Goal: Task Accomplishment & Management: Manage account settings

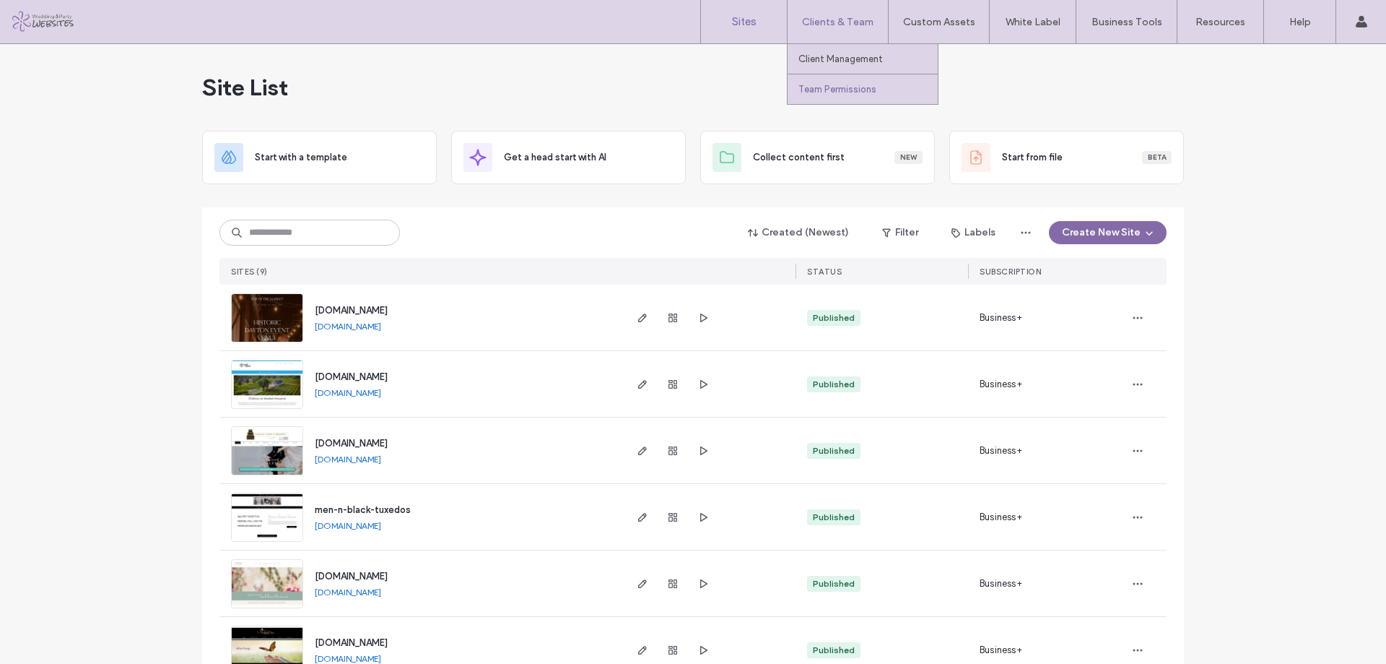
click at [835, 84] on label "Team Permissions" at bounding box center [838, 89] width 78 height 11
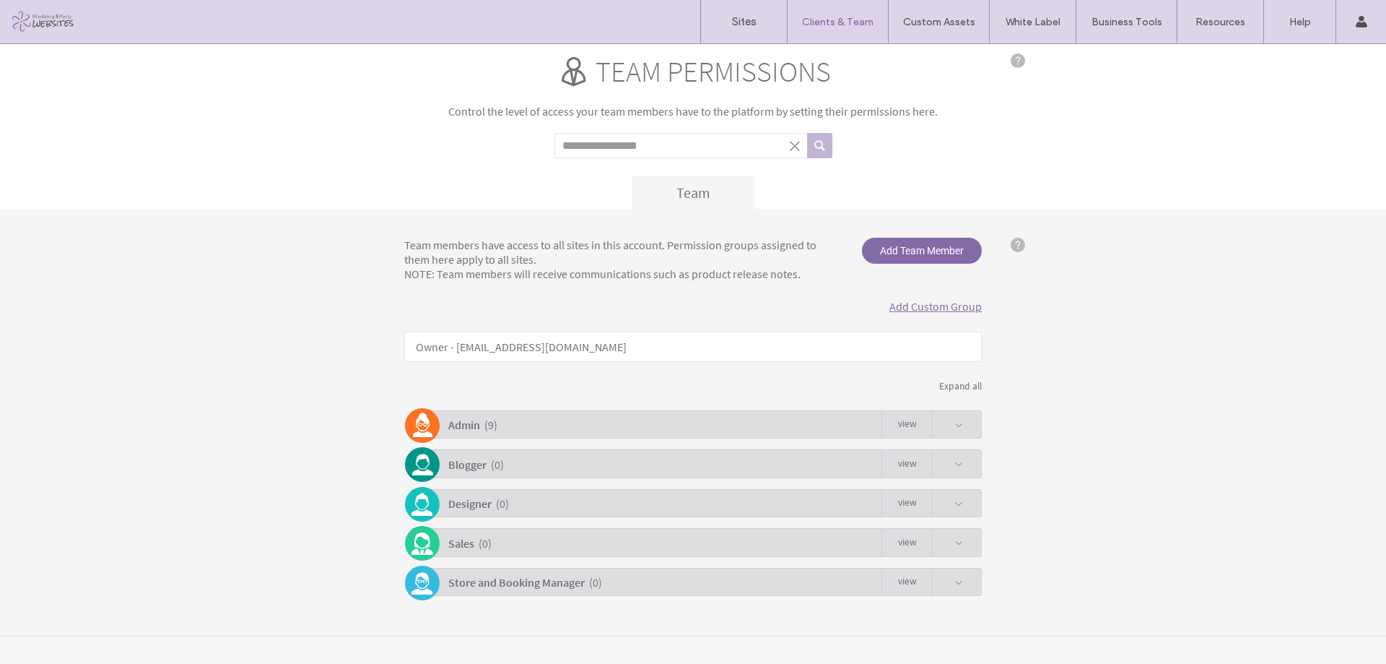
scroll to position [21, 0]
click at [623, 427] on div "Admin ( 9 ) view" at bounding box center [697, 423] width 570 height 28
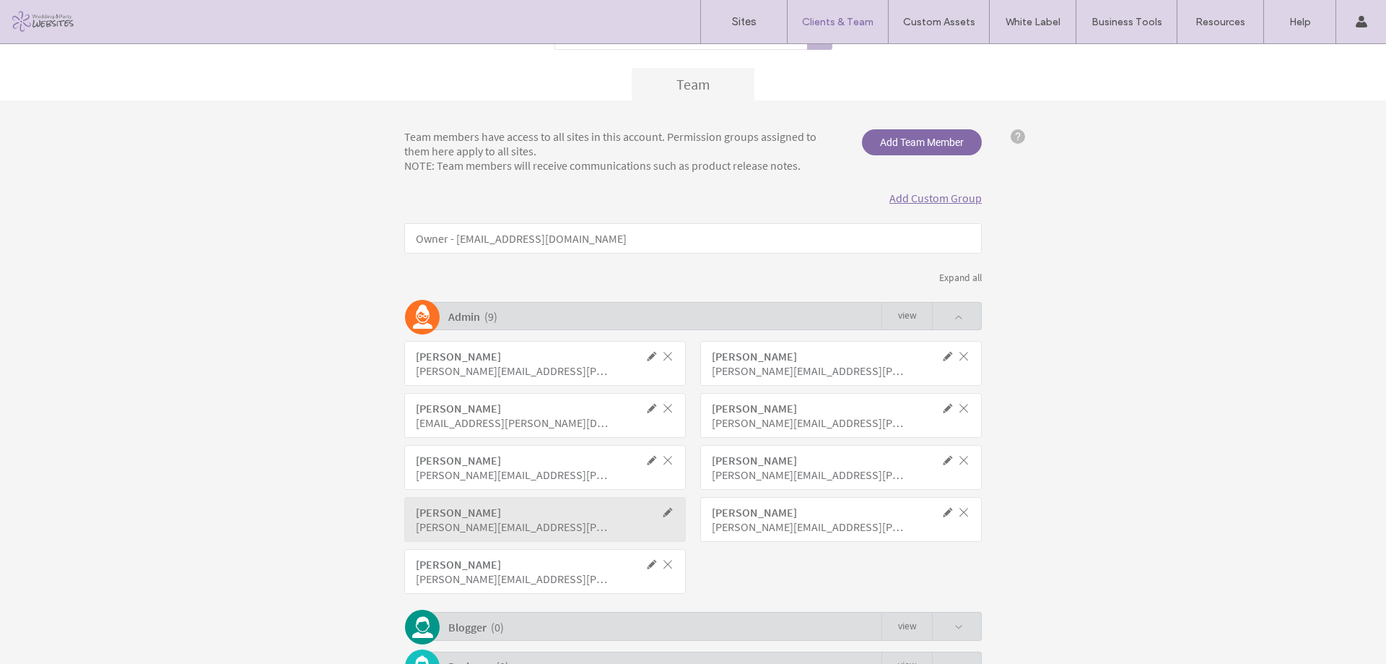
scroll to position [292, 0]
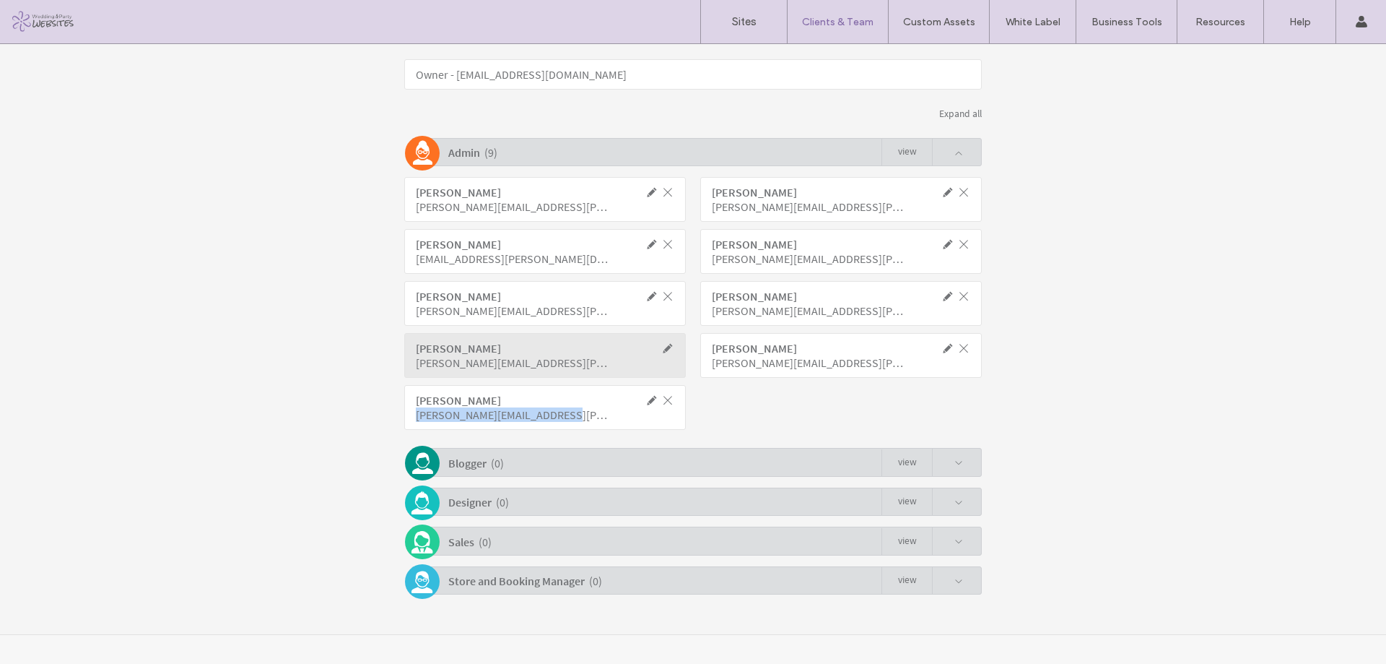
drag, startPoint x: 537, startPoint y: 414, endPoint x: 409, endPoint y: 418, distance: 127.9
click at [409, 418] on div "[PERSON_NAME] [PERSON_NAME][EMAIL_ADDRESS][PERSON_NAME][DOMAIN_NAME]" at bounding box center [545, 407] width 282 height 45
copy div "[PERSON_NAME][EMAIL_ADDRESS][PERSON_NAME][DOMAIN_NAME]"
click at [646, 404] on span at bounding box center [652, 400] width 13 height 13
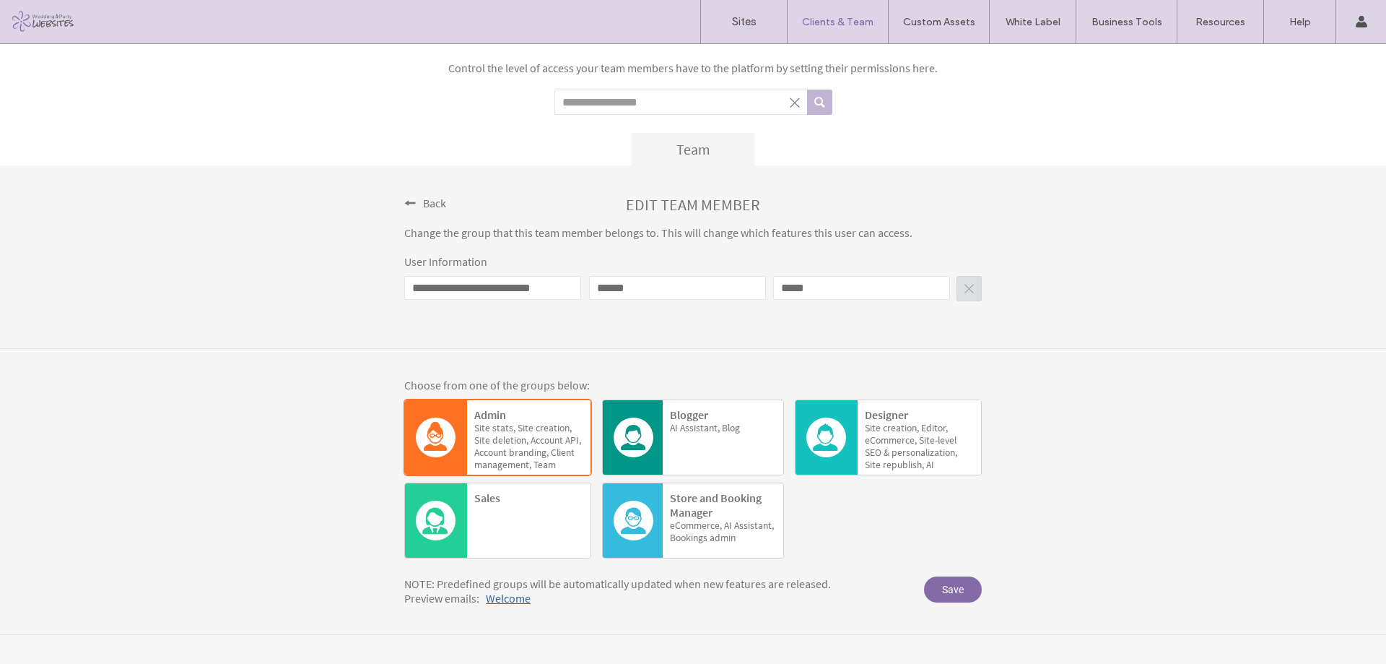
click at [404, 201] on span at bounding box center [410, 203] width 12 height 12
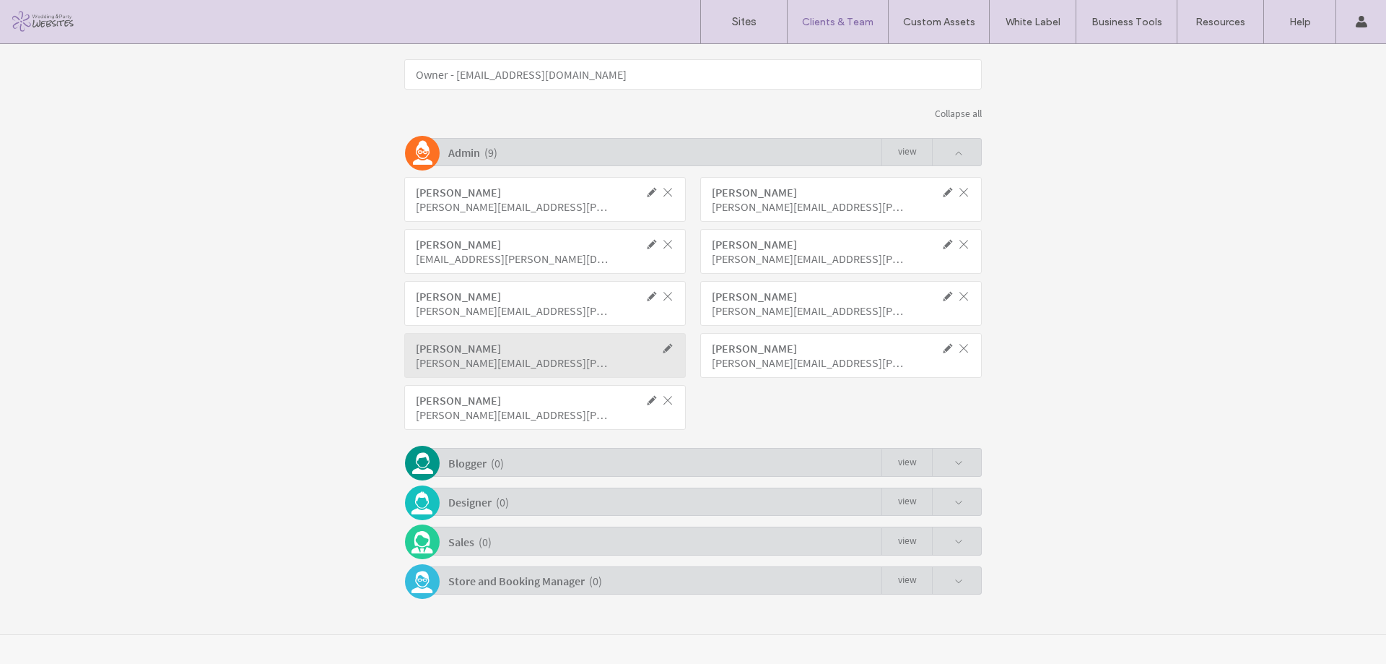
click at [661, 404] on span at bounding box center [667, 400] width 13 height 13
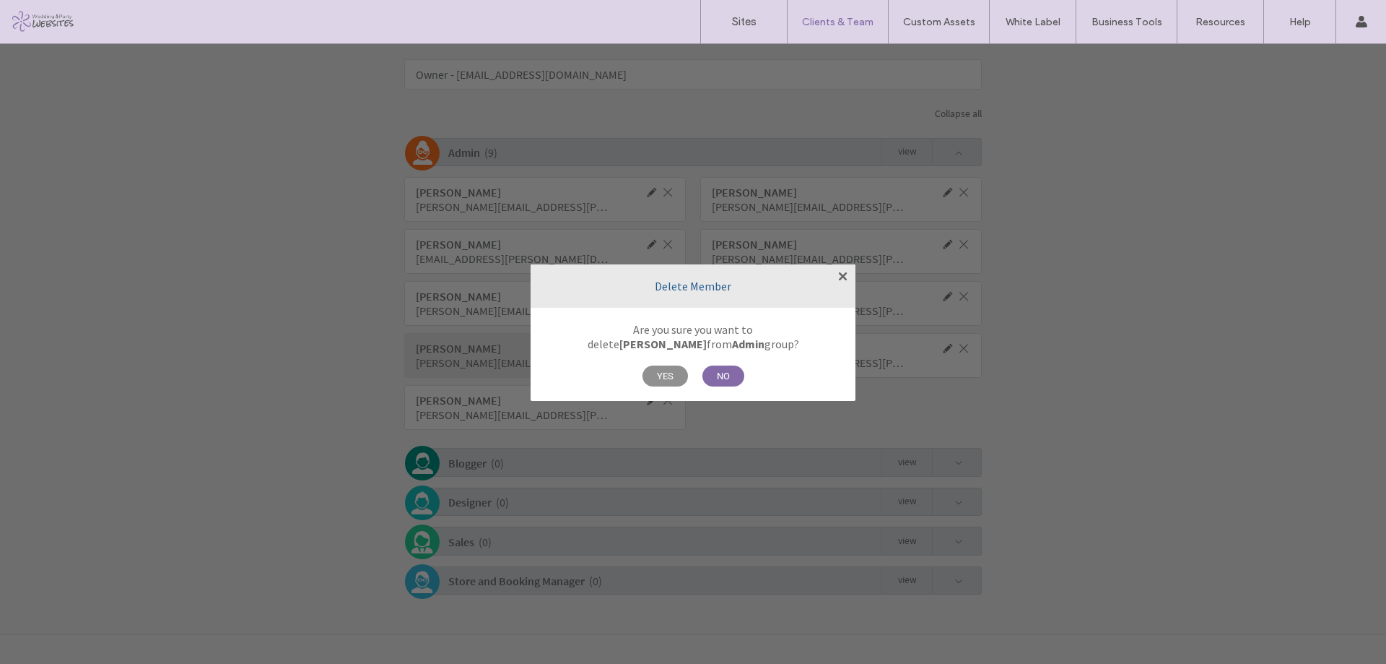
click at [657, 373] on span "YES" at bounding box center [665, 375] width 45 height 21
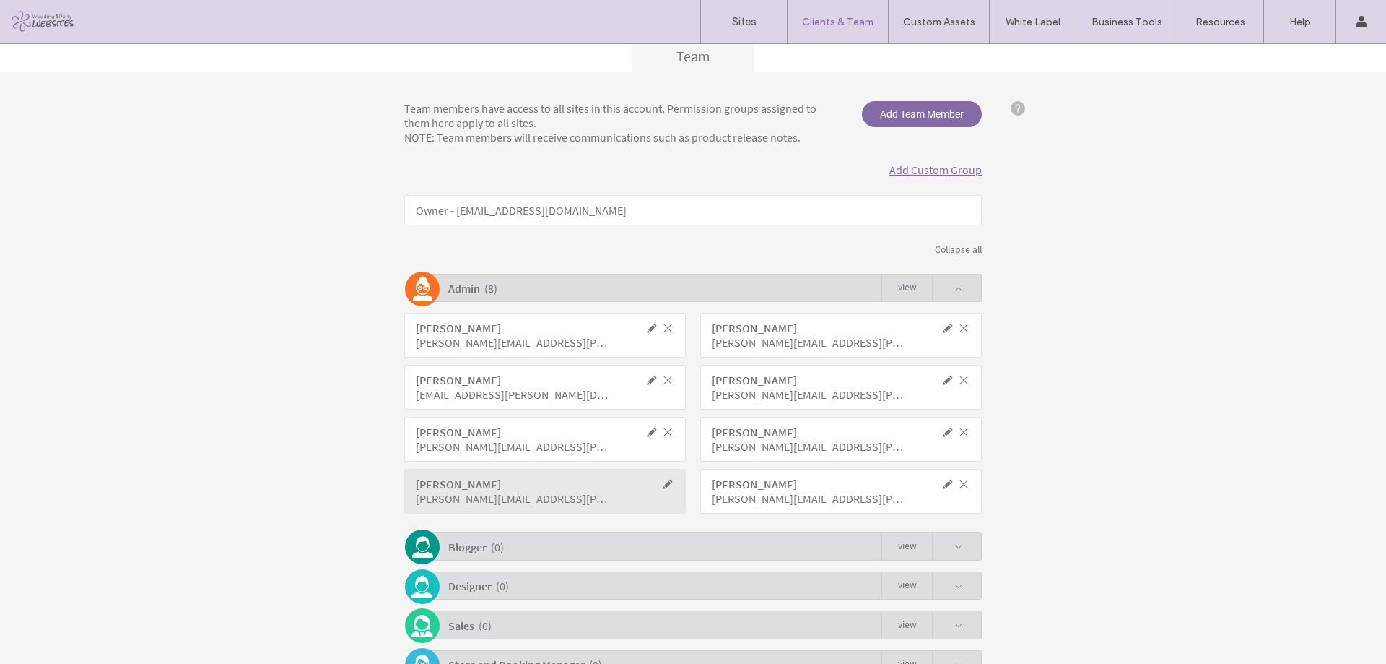
scroll to position [95, 0]
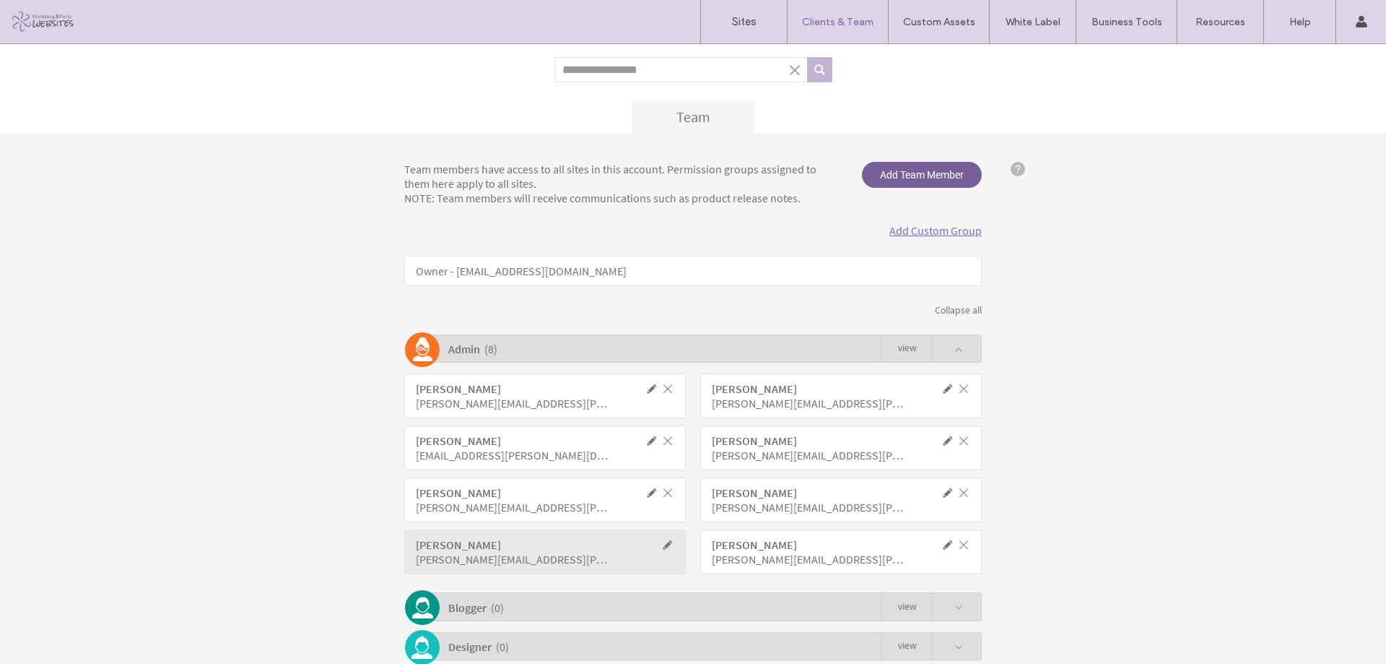
click at [901, 171] on span "Add Team Member" at bounding box center [922, 175] width 120 height 26
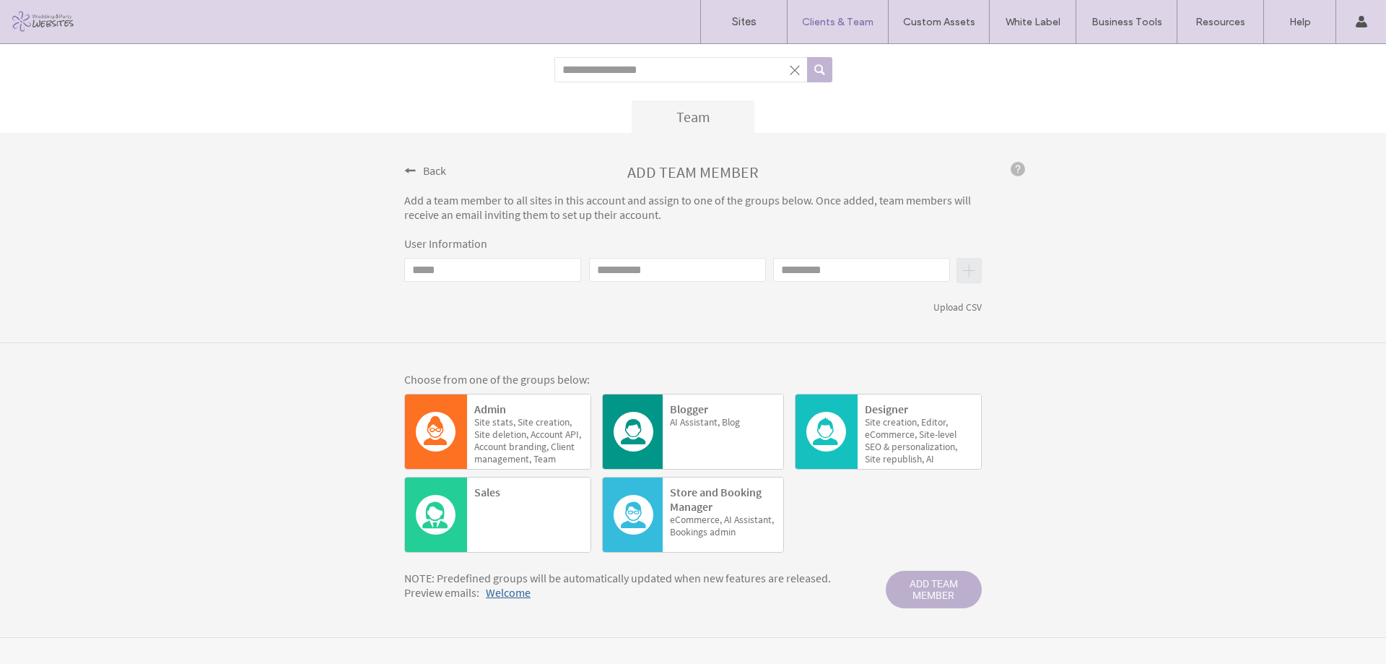
click at [500, 266] on input "Email" at bounding box center [492, 270] width 177 height 24
paste input "**********"
type input "**********"
click at [596, 266] on input "First name" at bounding box center [677, 270] width 177 height 24
type input "******"
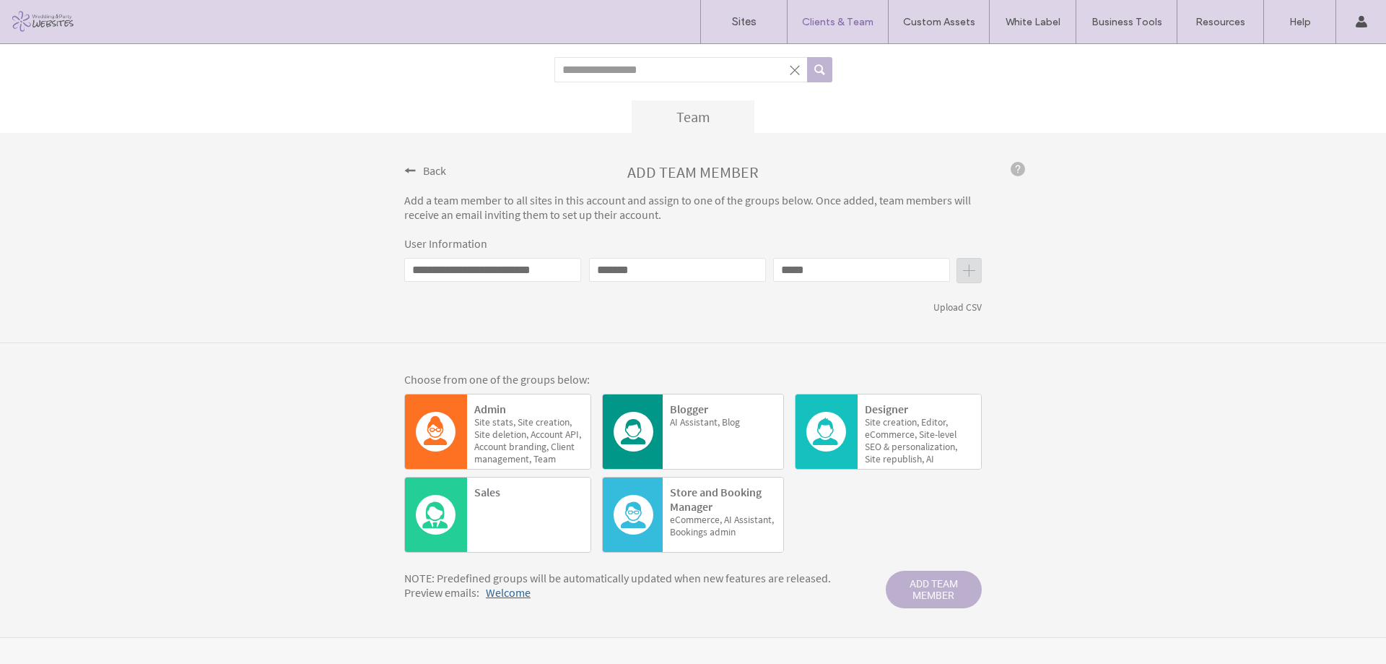
type input "*****"
click at [495, 430] on span "deletion," at bounding box center [510, 434] width 36 height 12
click at [944, 595] on span "ADD TEAM MEMBER" at bounding box center [934, 589] width 96 height 38
